Goal: Navigation & Orientation: Find specific page/section

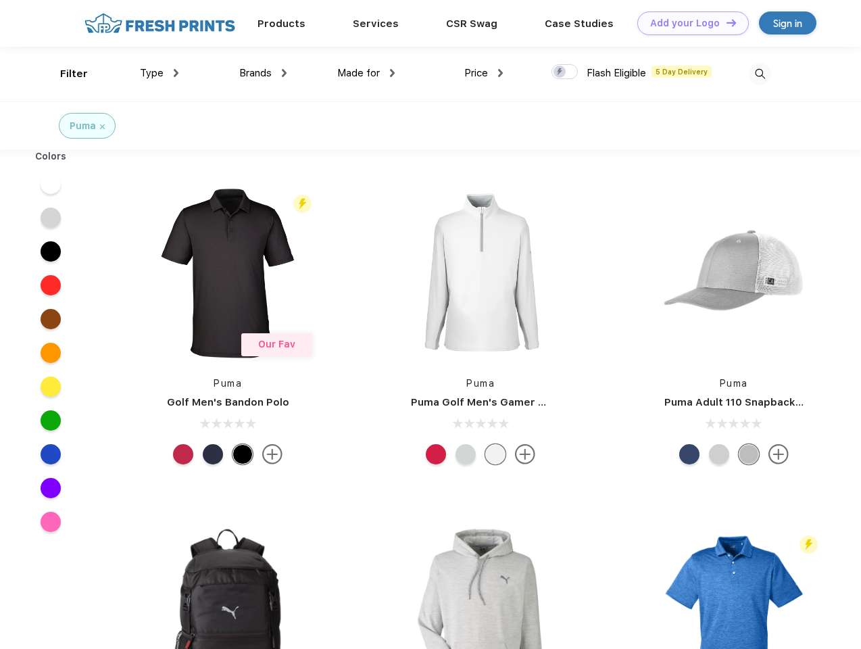
click at [688, 23] on link "Add your Logo Design Tool" at bounding box center [692, 23] width 111 height 24
click at [0, 0] on div "Design Tool" at bounding box center [0, 0] width 0 height 0
click at [725, 22] on link "Add your Logo Design Tool" at bounding box center [692, 23] width 111 height 24
click at [65, 74] on div "Filter" at bounding box center [74, 74] width 28 height 16
click at [159, 73] on span "Type" at bounding box center [152, 73] width 24 height 12
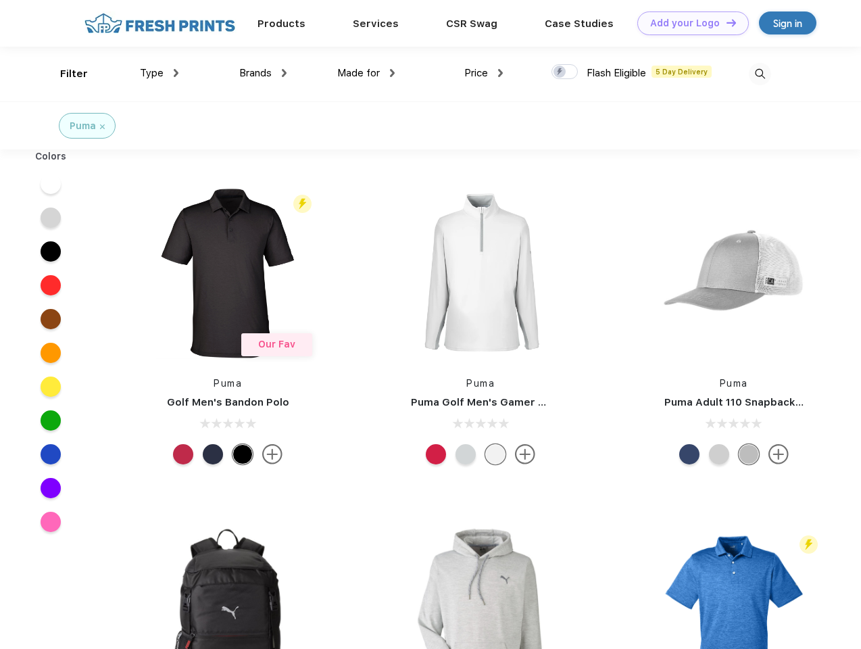
click at [263, 73] on span "Brands" at bounding box center [255, 73] width 32 height 12
click at [366, 73] on span "Made for" at bounding box center [358, 73] width 43 height 12
click at [484, 73] on span "Price" at bounding box center [476, 73] width 24 height 12
click at [565, 72] on div at bounding box center [564, 71] width 26 height 15
click at [560, 72] on input "checkbox" at bounding box center [555, 68] width 9 height 9
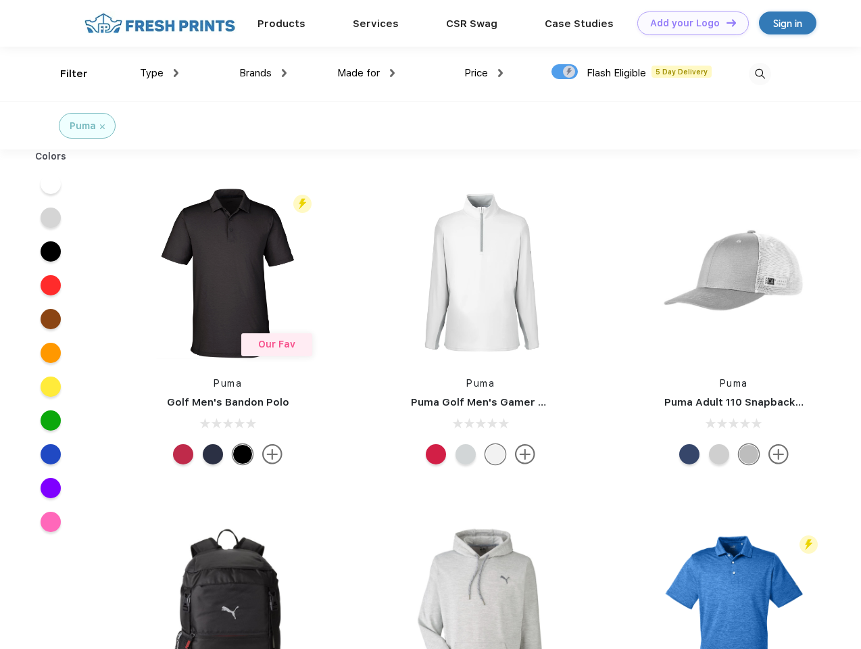
click at [759, 74] on img at bounding box center [760, 74] width 22 height 22
